Goal: Transaction & Acquisition: Book appointment/travel/reservation

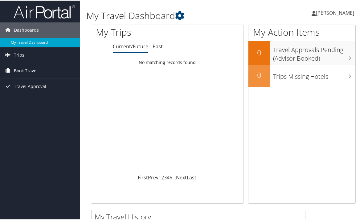
click at [24, 72] on span "Book Travel" at bounding box center [26, 69] width 24 height 15
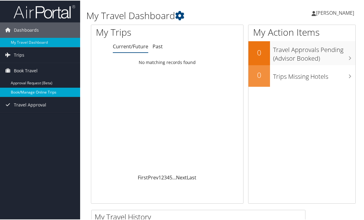
click at [25, 91] on link "Book/Manage Online Trips" at bounding box center [40, 91] width 80 height 9
